Goal: Task Accomplishment & Management: Complete application form

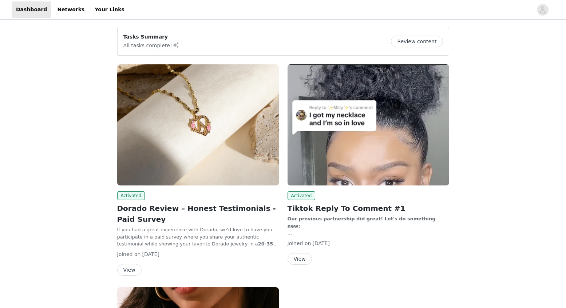
click at [130, 268] on button "View" at bounding box center [129, 270] width 24 height 12
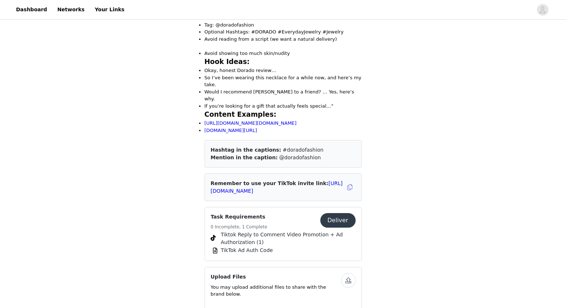
scroll to position [379, 0]
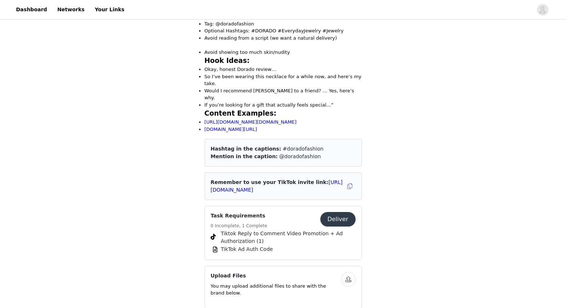
click at [152, 152] on div "Save Proposal as PDF Back Activated Dorado Review – Honest Testimonials - Paid …" at bounding box center [283, 143] width 566 height 1002
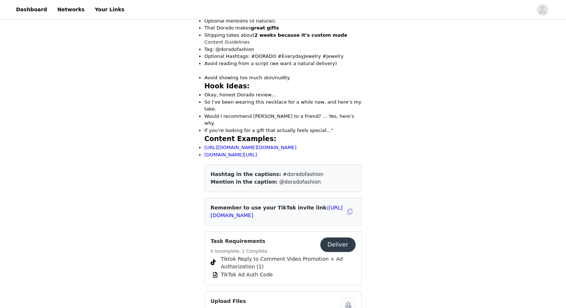
scroll to position [0, 0]
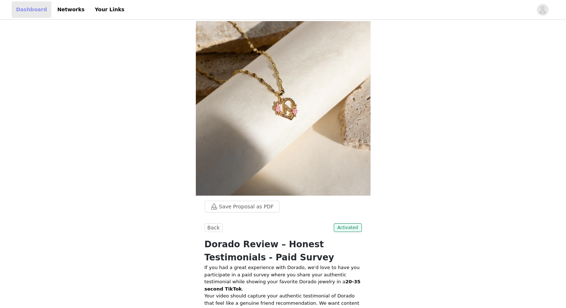
click at [28, 6] on link "Dashboard" at bounding box center [32, 9] width 40 height 16
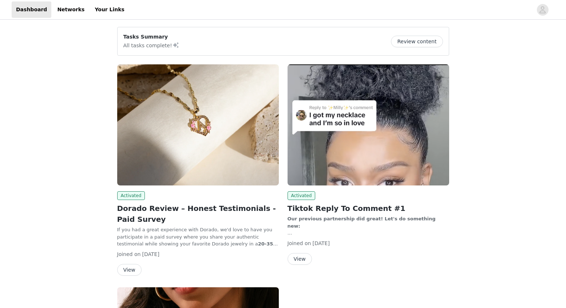
click at [299, 260] on button "View" at bounding box center [299, 259] width 24 height 12
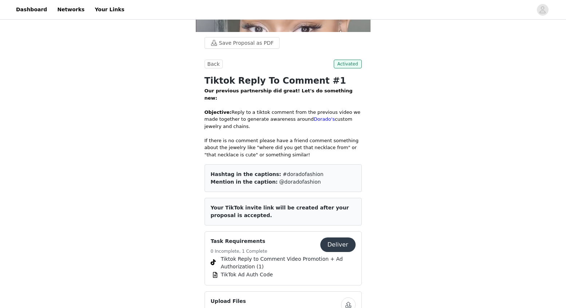
scroll to position [63, 0]
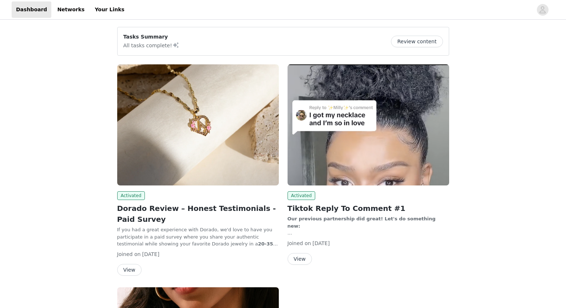
click at [137, 271] on button "View" at bounding box center [129, 270] width 24 height 12
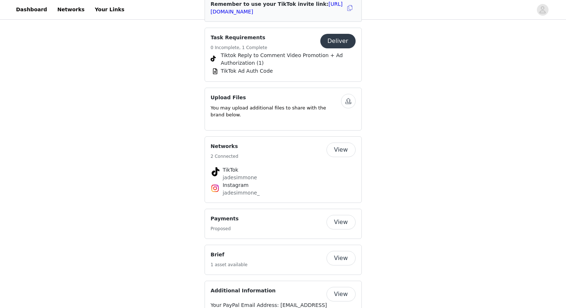
scroll to position [553, 0]
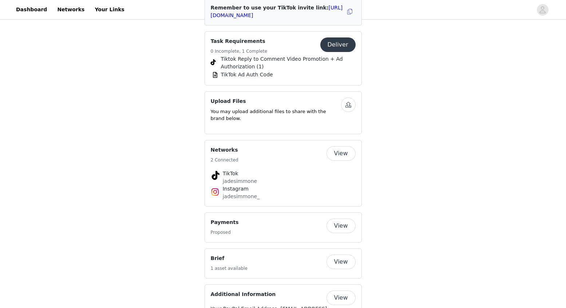
click at [340, 219] on button "View" at bounding box center [340, 226] width 29 height 15
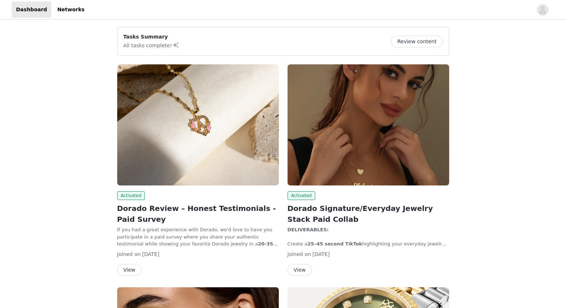
click at [137, 268] on button "View" at bounding box center [129, 270] width 24 height 12
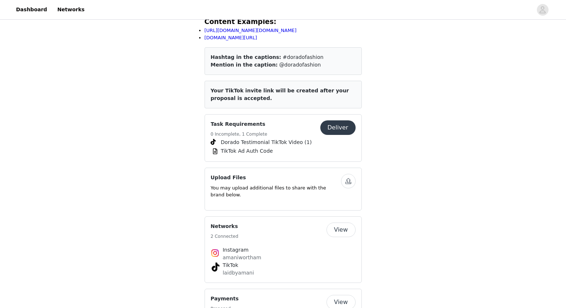
scroll to position [466, 0]
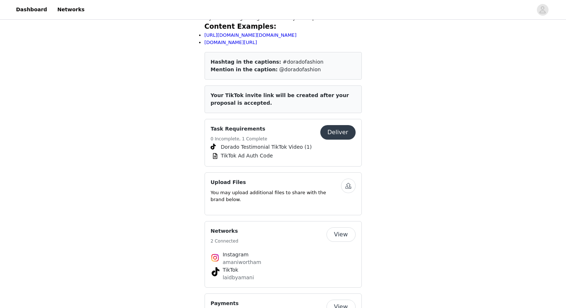
click at [258, 143] on span "Dorado Testimonial TikTok Video (1)" at bounding box center [266, 147] width 91 height 8
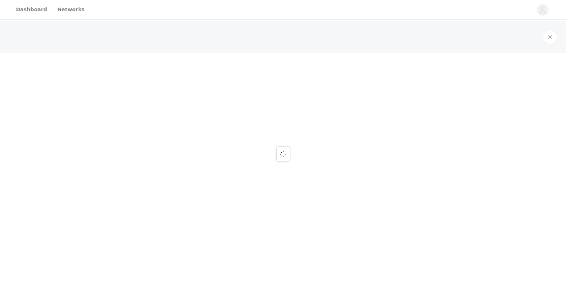
click at [258, 120] on div at bounding box center [283, 154] width 566 height 308
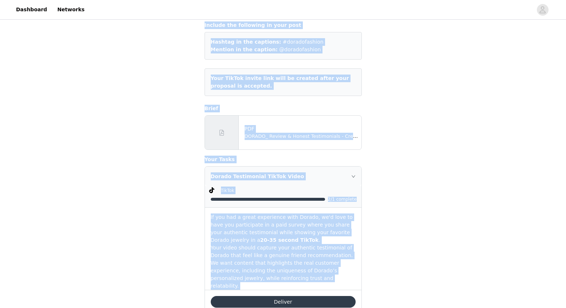
scroll to position [169, 0]
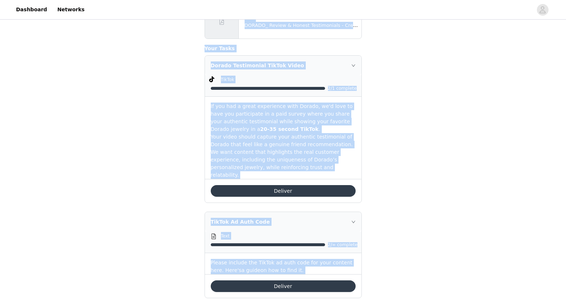
click at [286, 280] on button "Deliver" at bounding box center [283, 286] width 145 height 12
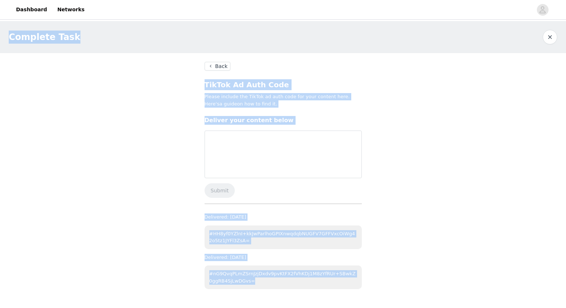
click at [172, 200] on div "Complete Task Back TikTok Ad Auth Code Please include the TikTok ad auth code f…" at bounding box center [283, 162] width 566 height 283
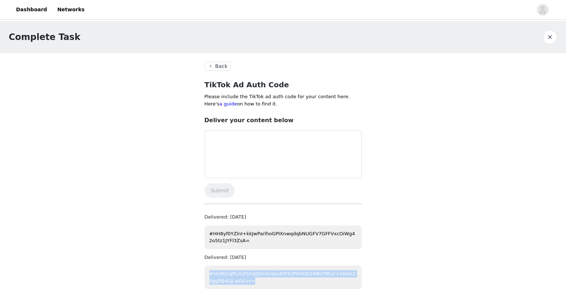
drag, startPoint x: 251, startPoint y: 280, endPoint x: 203, endPoint y: 269, distance: 49.7
click at [203, 269] on section "Back TikTok Ad Auth Code Please include the TikTok ad auth code for your conten…" at bounding box center [283, 178] width 175 height 251
copy p "#nG9QvqPLmZSrnJzjDxdv9pvKtFX2fVhKDj1M8zYfRUr+SBwkZ0ggRB4SjLwDGvs="
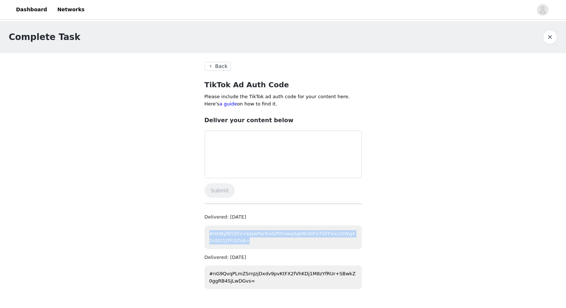
drag, startPoint x: 246, startPoint y: 242, endPoint x: 201, endPoint y: 227, distance: 47.3
click at [201, 229] on section "Back TikTok Ad Auth Code Please include the TikTok ad auth code for your conten…" at bounding box center [283, 178] width 175 height 251
copy p "#HH8yf0YZlnI+kkJwParlhoGPIXnwqdqbNUGFV7GFFVxcOiWg42o5tz1JYFl3ZsA="
